Goal: Task Accomplishment & Management: Manage account settings

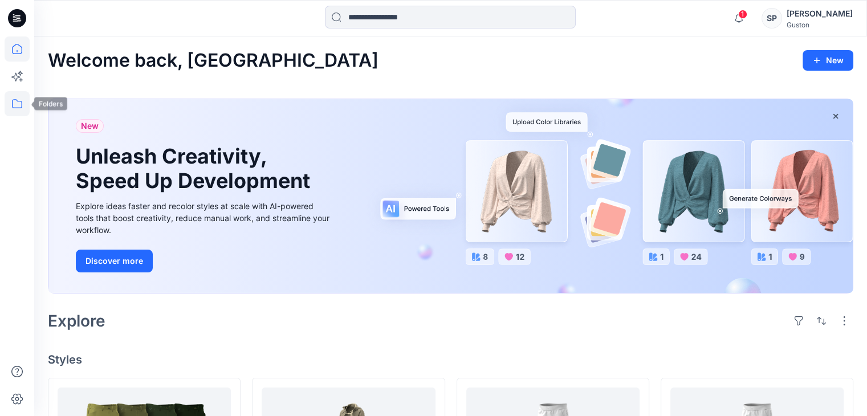
click at [22, 111] on icon at bounding box center [17, 103] width 25 height 25
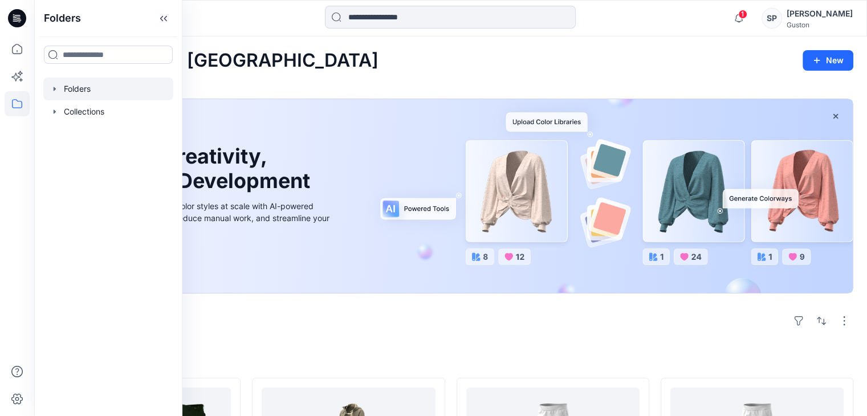
click at [59, 91] on div at bounding box center [108, 89] width 130 height 23
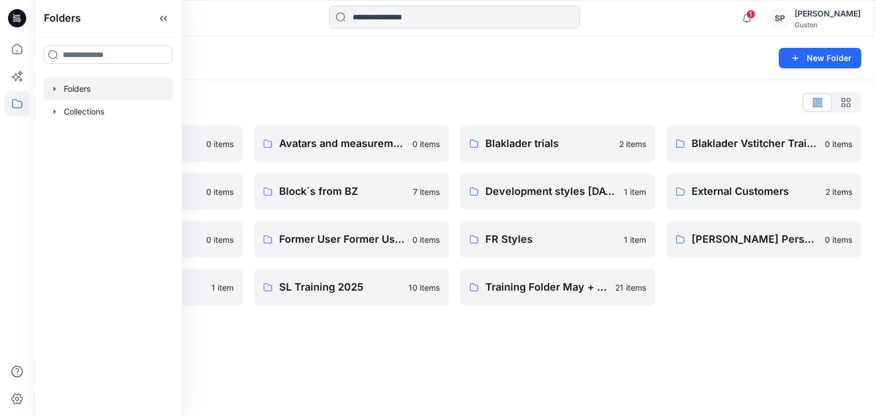
click at [253, 345] on div "Folders New Folder Folders List Avatar 0 items Block review 0 items Fabrics Pil…" at bounding box center [454, 226] width 841 height 380
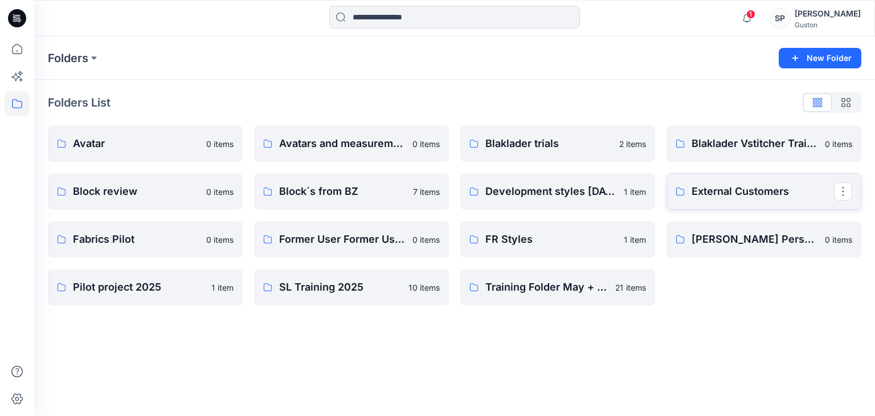
click at [711, 193] on p "External Customers" at bounding box center [763, 192] width 142 height 16
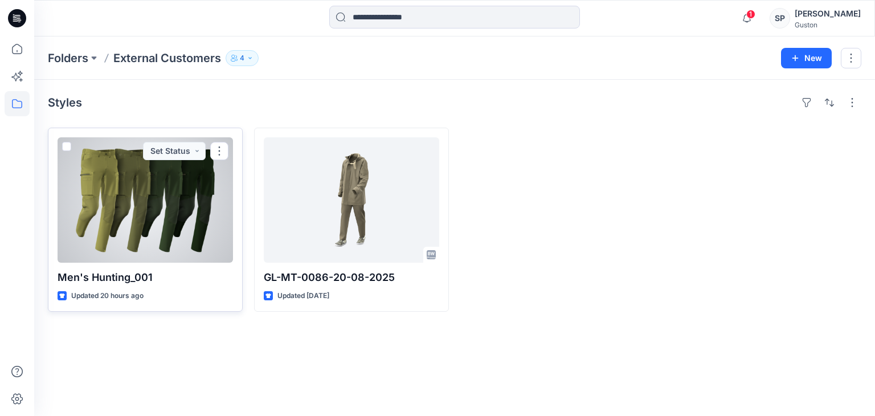
click at [128, 199] on div at bounding box center [146, 199] width 176 height 125
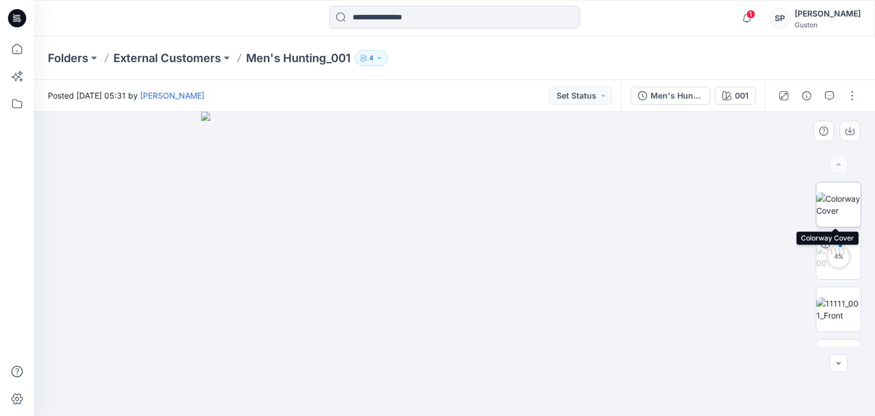
click at [845, 194] on img at bounding box center [839, 205] width 44 height 24
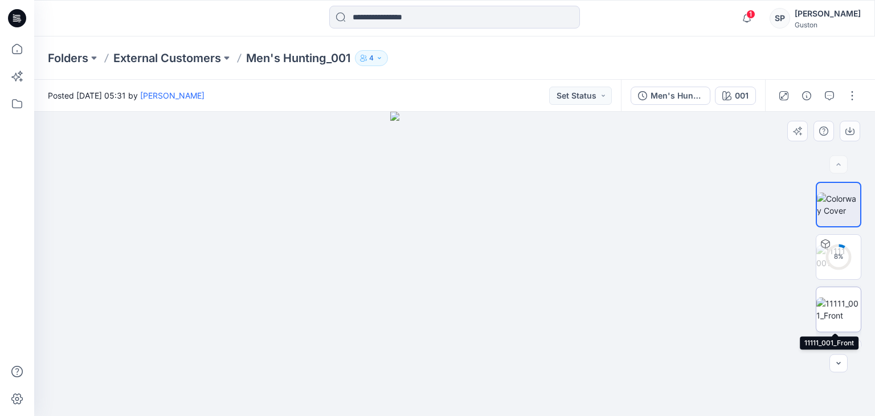
click at [839, 311] on img at bounding box center [839, 310] width 44 height 24
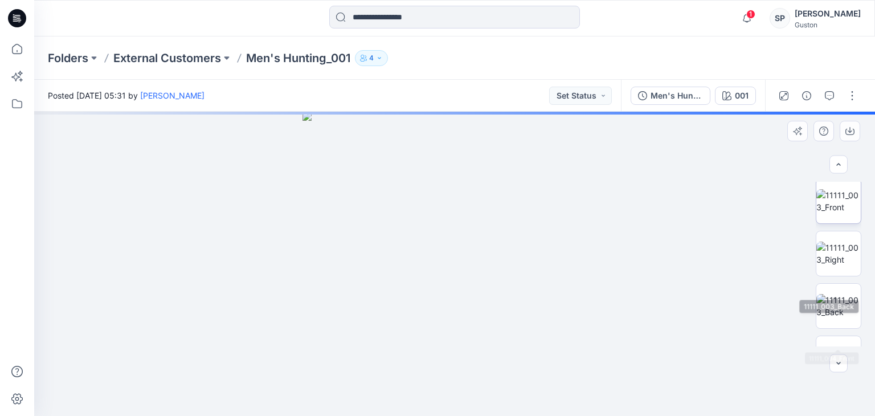
scroll to position [342, 0]
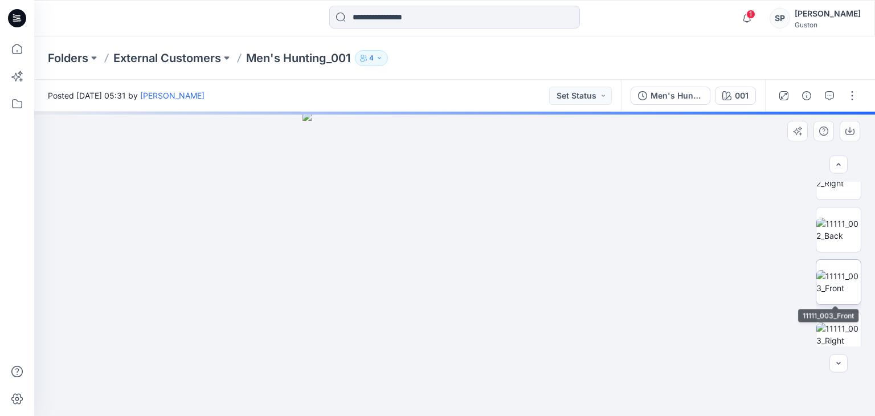
click at [840, 272] on img at bounding box center [839, 282] width 44 height 24
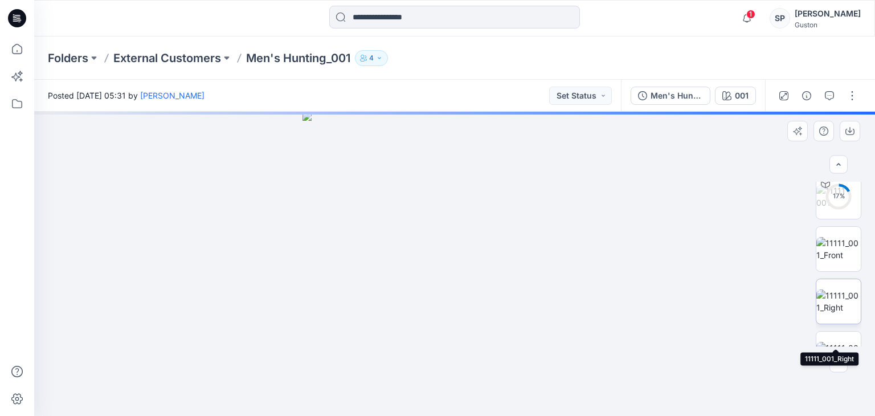
scroll to position [0, 0]
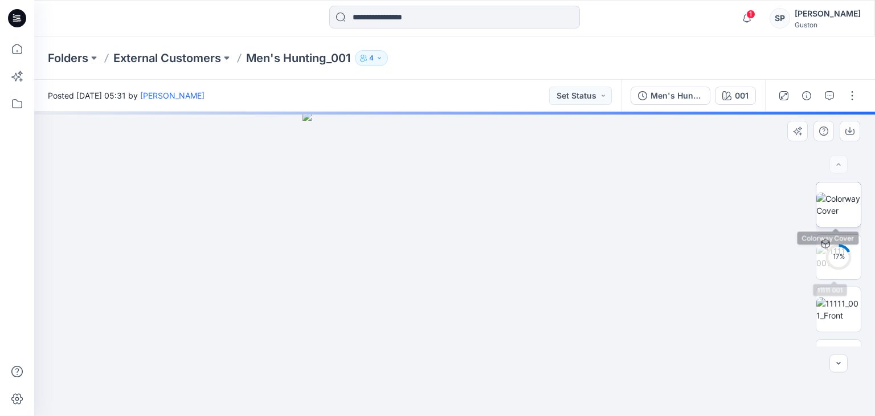
click at [832, 197] on img at bounding box center [839, 205] width 44 height 24
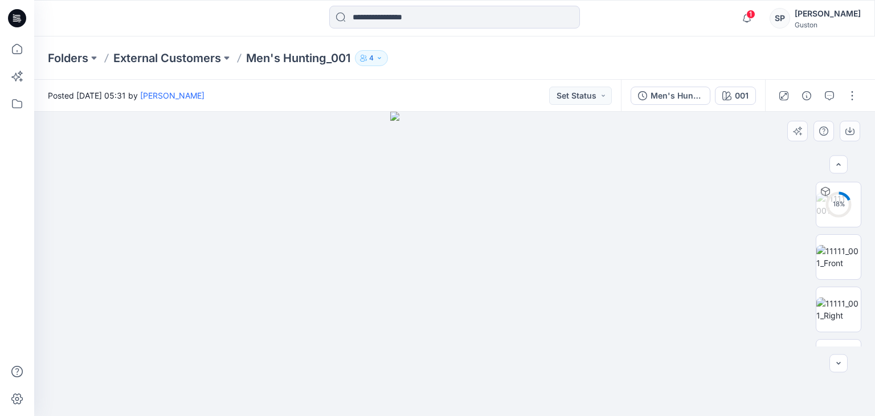
scroll to position [57, 0]
click at [839, 241] on img at bounding box center [839, 253] width 44 height 24
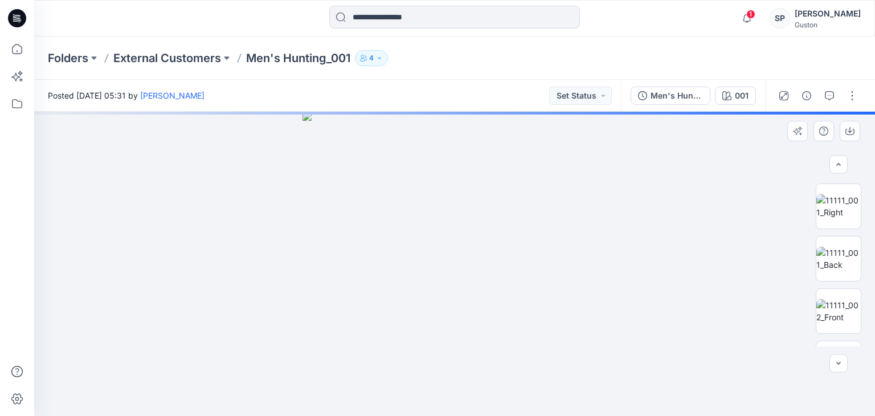
scroll to position [171, 0]
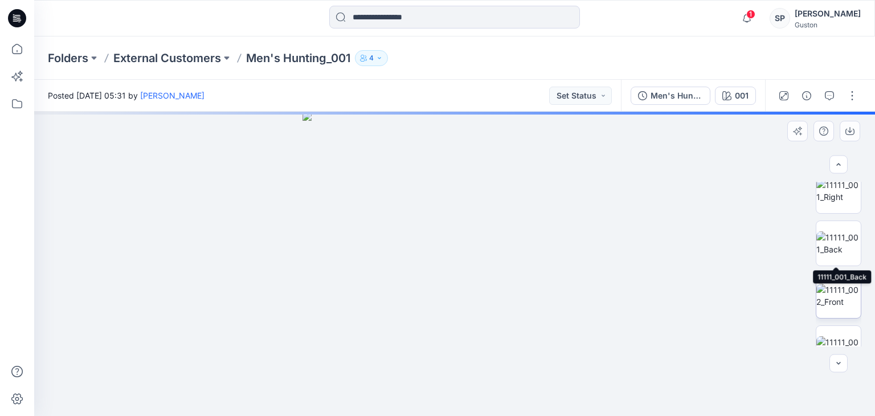
click at [836, 284] on img at bounding box center [839, 296] width 44 height 24
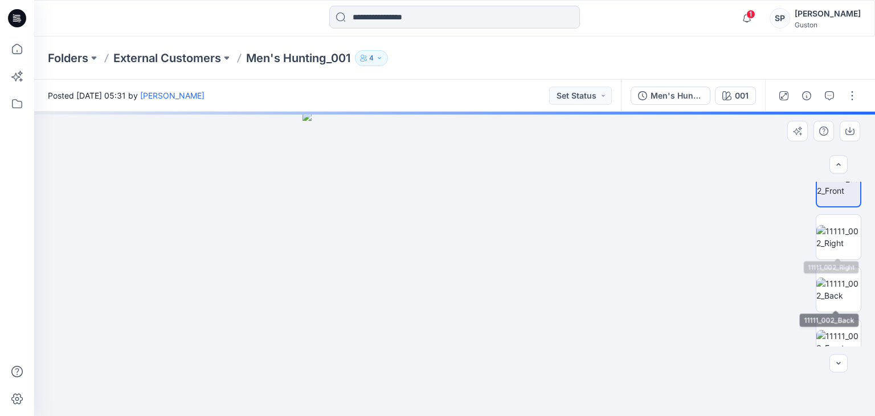
scroll to position [285, 0]
click at [841, 283] on img at bounding box center [839, 287] width 44 height 24
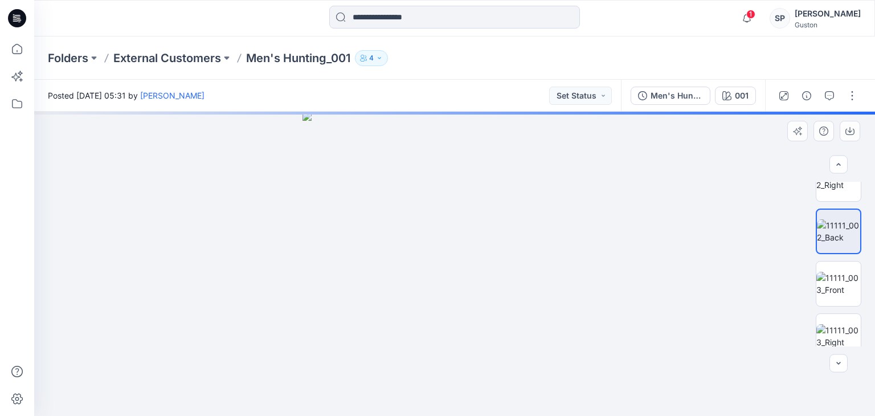
scroll to position [342, 0]
click at [841, 282] on img at bounding box center [839, 282] width 44 height 24
click at [841, 282] on img at bounding box center [839, 278] width 44 height 24
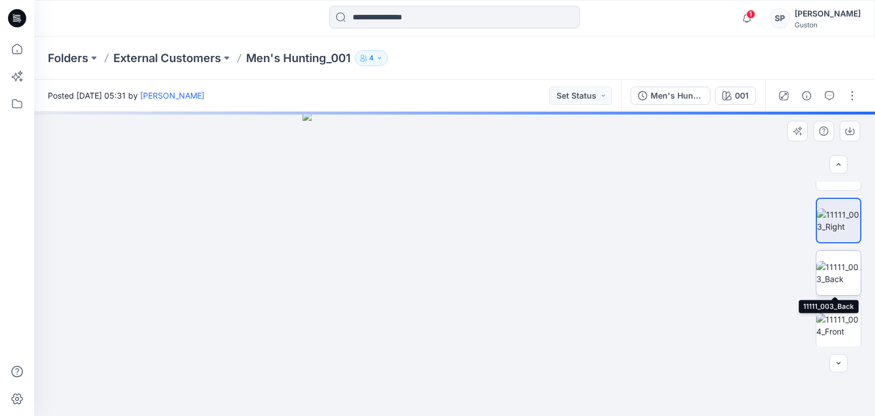
click at [839, 280] on img at bounding box center [839, 273] width 44 height 24
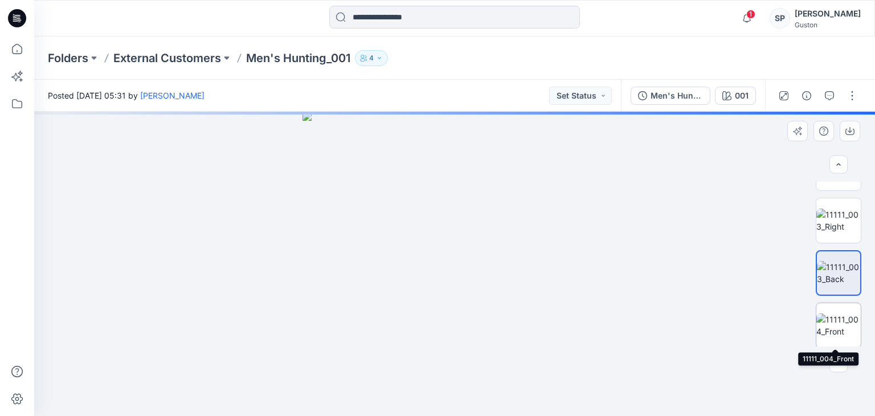
click at [834, 319] on img at bounding box center [839, 325] width 44 height 24
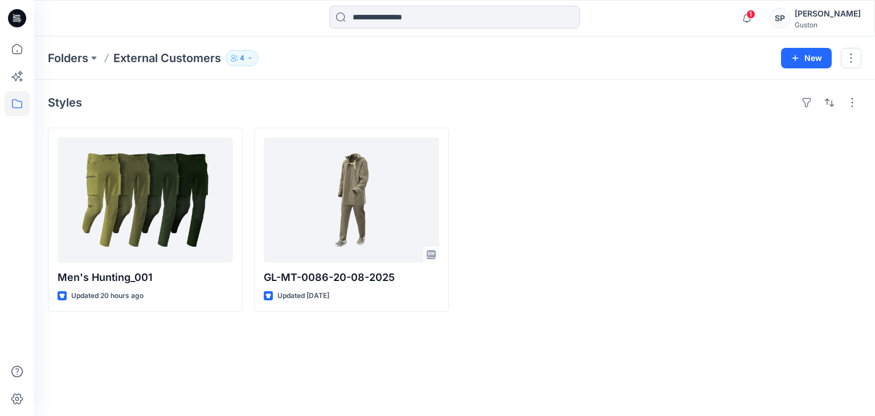
drag, startPoint x: 237, startPoint y: 67, endPoint x: 242, endPoint y: 59, distance: 8.7
click at [237, 67] on div "Folders External Customers 4 New" at bounding box center [454, 57] width 841 height 43
click at [242, 59] on p "4" at bounding box center [242, 58] width 5 height 13
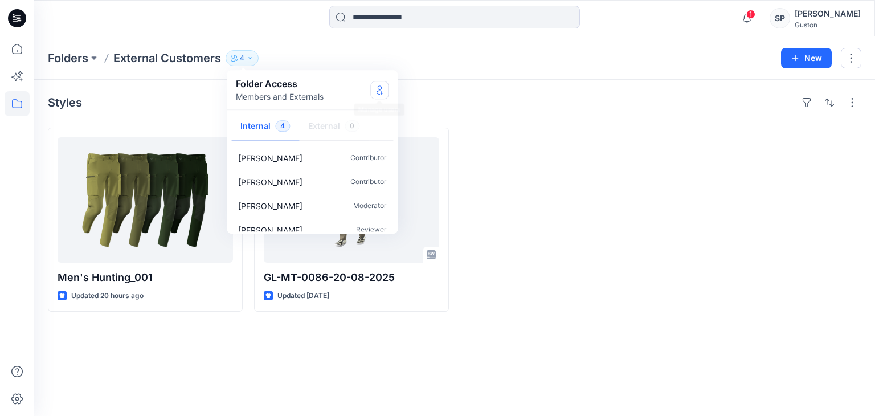
click at [374, 82] on button "Manage Users" at bounding box center [379, 90] width 18 height 18
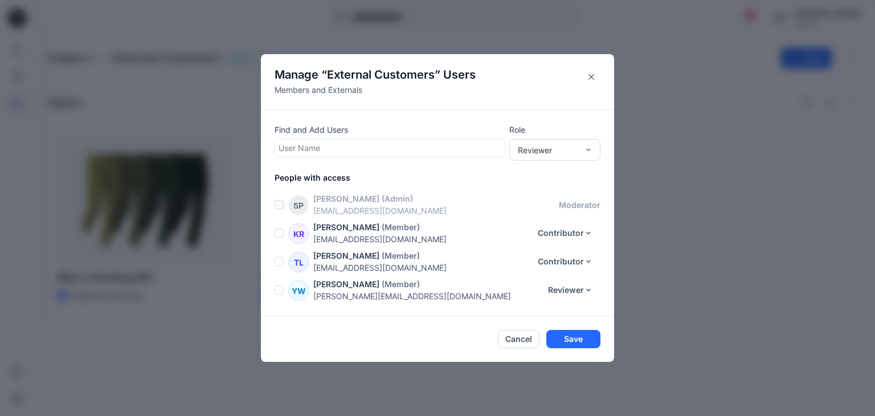
click at [340, 145] on div at bounding box center [390, 148] width 222 height 14
type input "***"
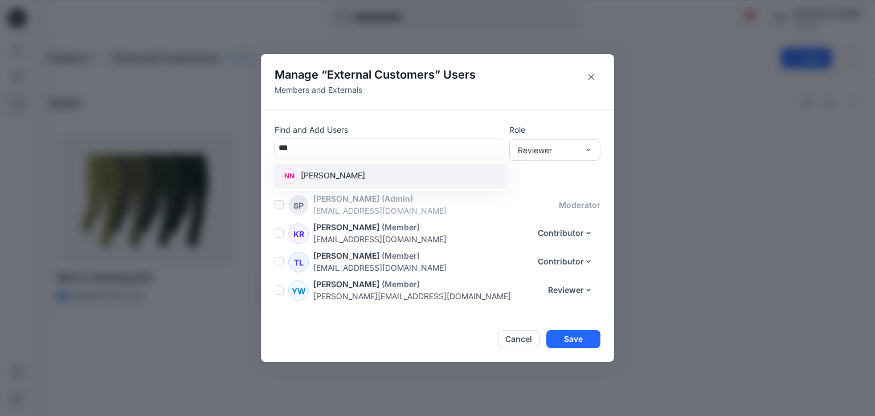
click at [356, 172] on p "Nixon Navarathnam" at bounding box center [333, 176] width 64 height 15
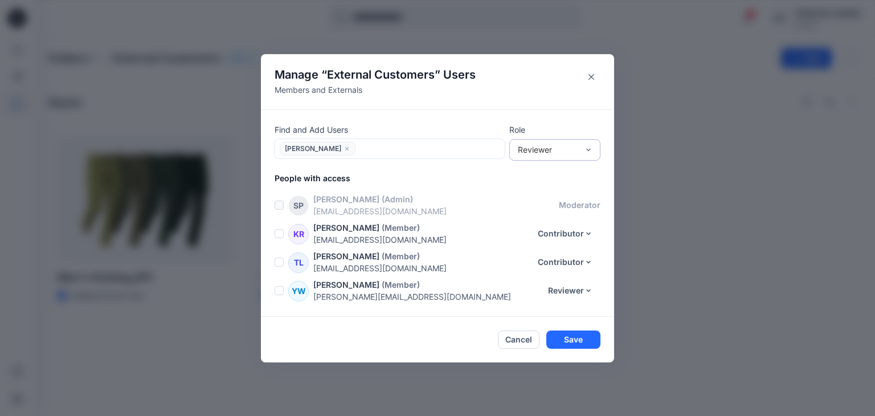
click at [548, 158] on div "Reviewer" at bounding box center [555, 150] width 91 height 22
click at [550, 167] on div "Reviewer" at bounding box center [555, 172] width 87 height 20
click at [574, 341] on button "Save" at bounding box center [574, 340] width 54 height 18
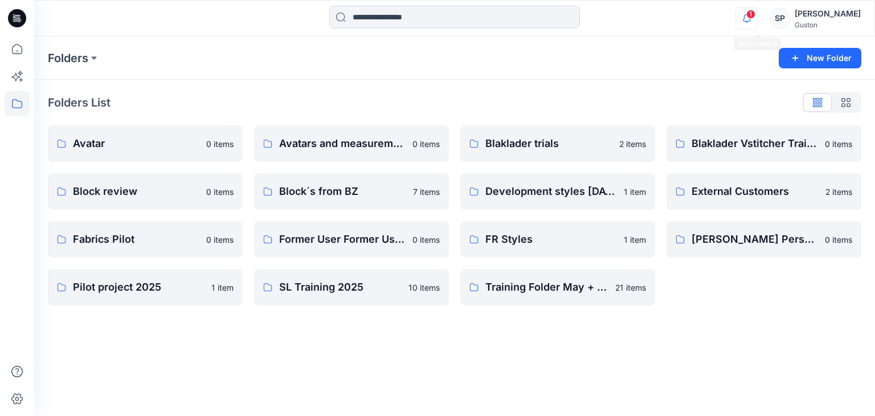
click at [757, 20] on icon "button" at bounding box center [747, 18] width 22 height 23
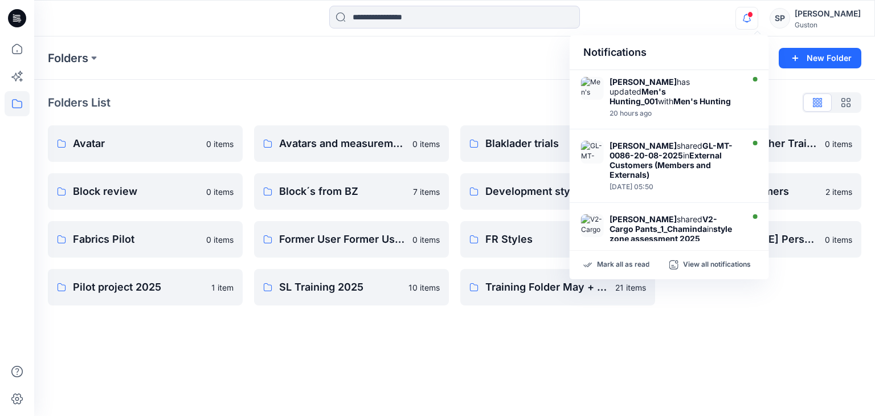
click at [601, 358] on div "Folders New Folder Folders List Avatar 0 items Block review 0 items Fabrics Pil…" at bounding box center [454, 226] width 841 height 380
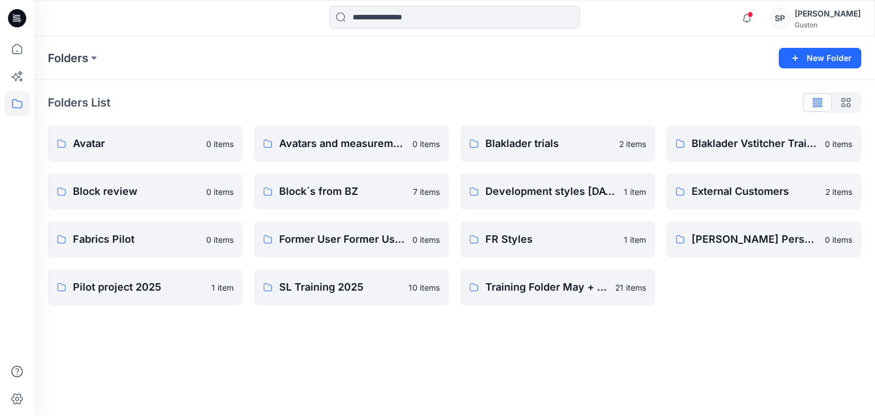
click at [706, 324] on div "Folders New Folder Folders List Avatar 0 items Block review 0 items Fabrics Pil…" at bounding box center [454, 226] width 841 height 380
click at [704, 181] on link "External Customers" at bounding box center [764, 191] width 195 height 36
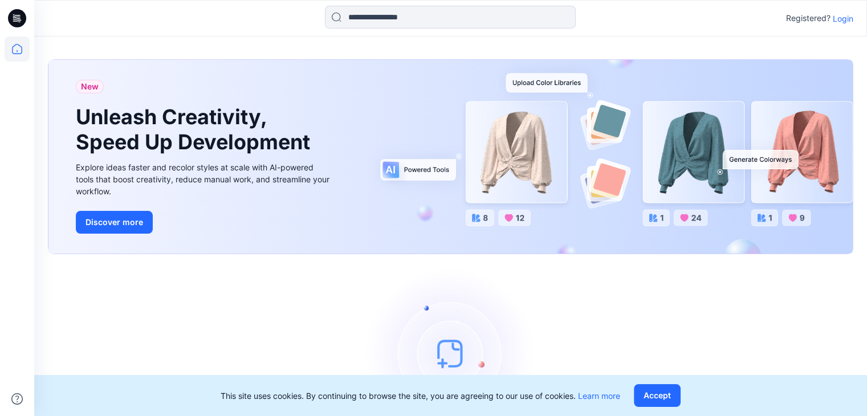
click at [210, 325] on div "Let's get started! Click New to add a style or create a folder." at bounding box center [450, 370] width 805 height 205
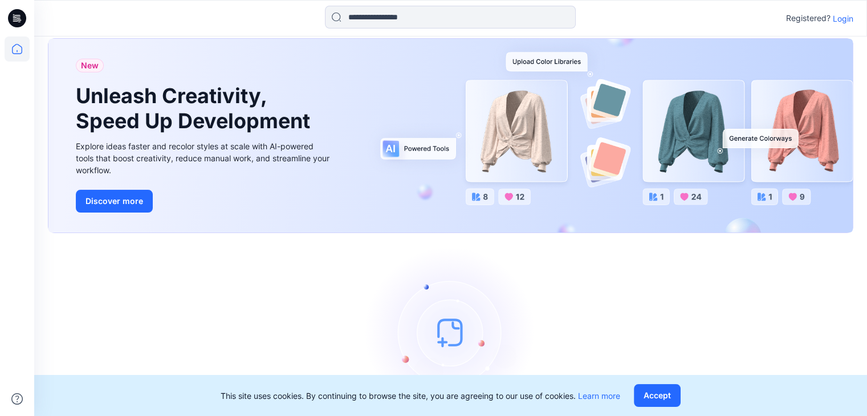
scroll to position [71, 0]
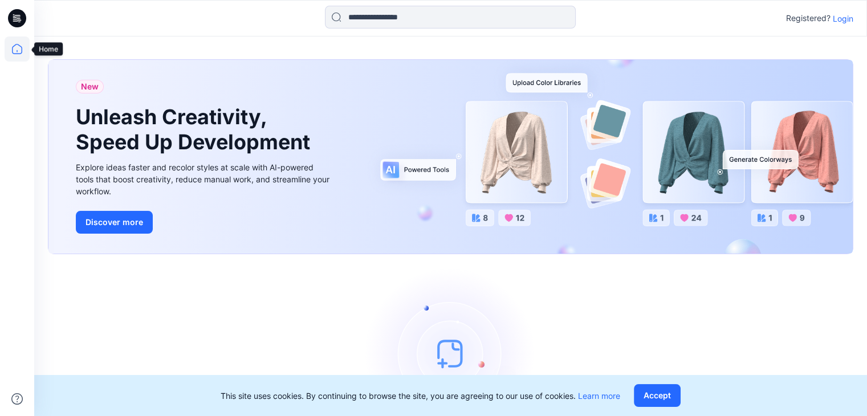
click at [7, 43] on icon at bounding box center [17, 48] width 25 height 25
click at [839, 14] on p "Login" at bounding box center [843, 19] width 21 height 12
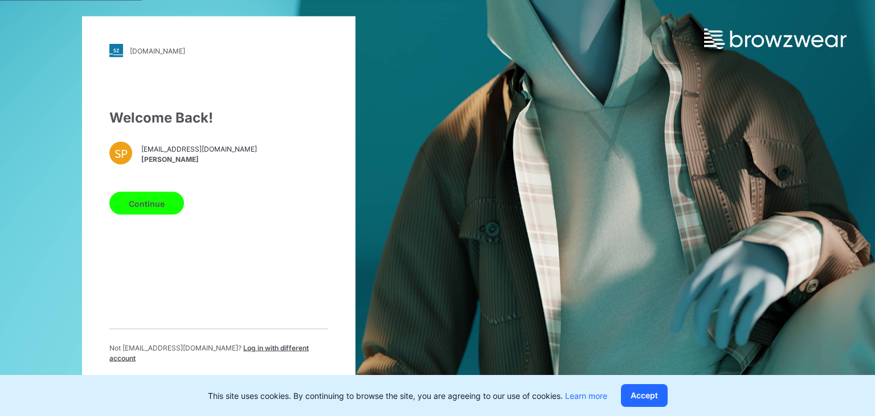
click at [147, 215] on button "Continue" at bounding box center [146, 203] width 75 height 23
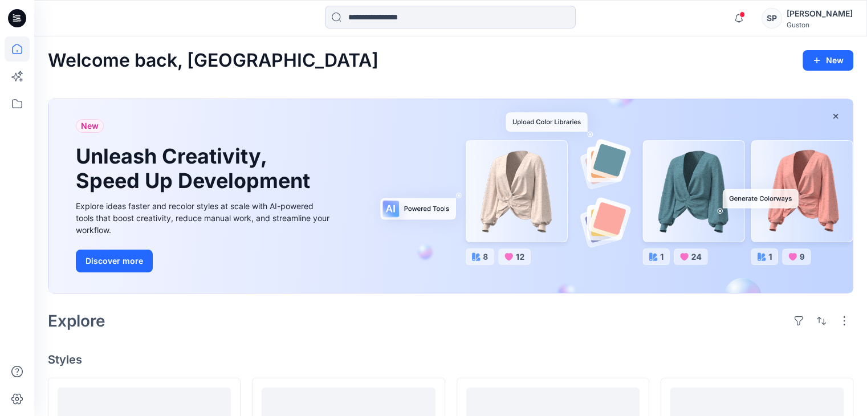
click at [745, 15] on span at bounding box center [742, 14] width 6 height 6
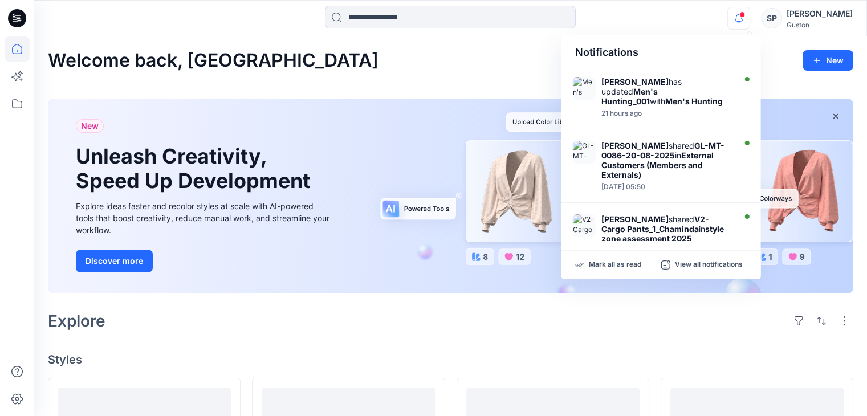
click at [441, 284] on div "New Unleash Creativity, Speed Up Development Explore ideas faster and recolor s…" at bounding box center [450, 196] width 804 height 194
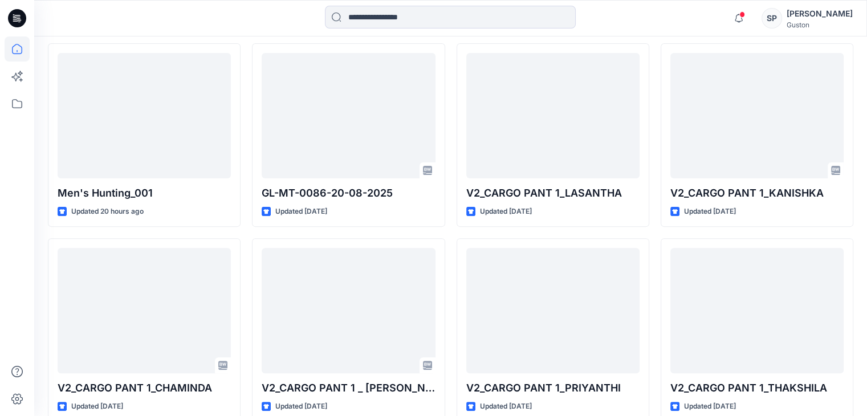
scroll to position [342, 0]
